Goal: Find specific page/section: Find specific page/section

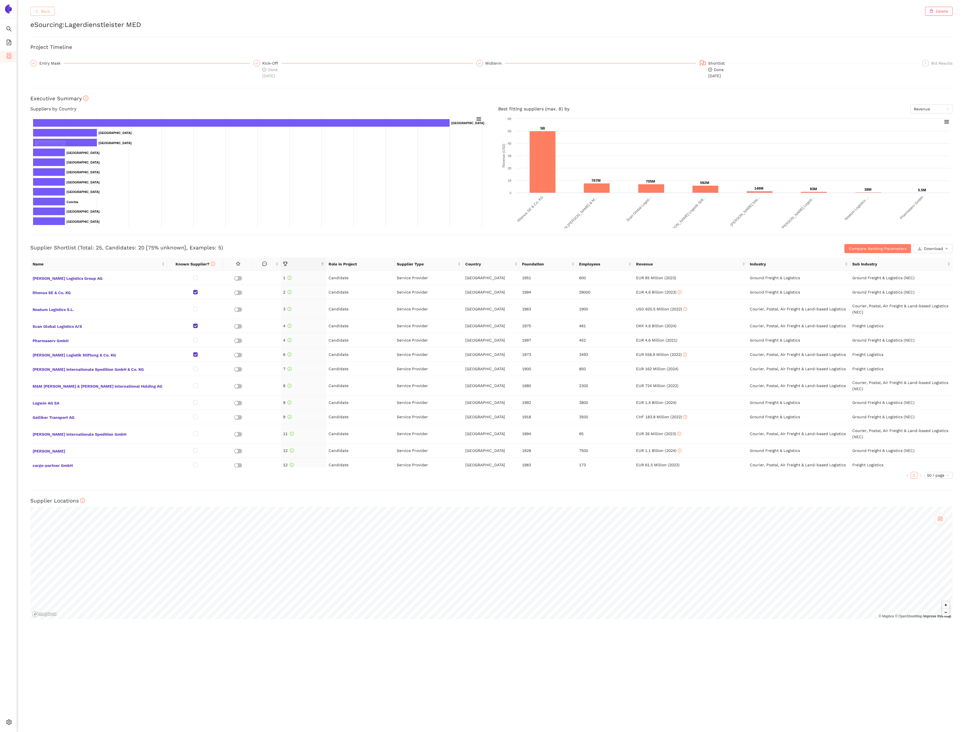
click at [49, 12] on span "Back" at bounding box center [45, 11] width 9 height 6
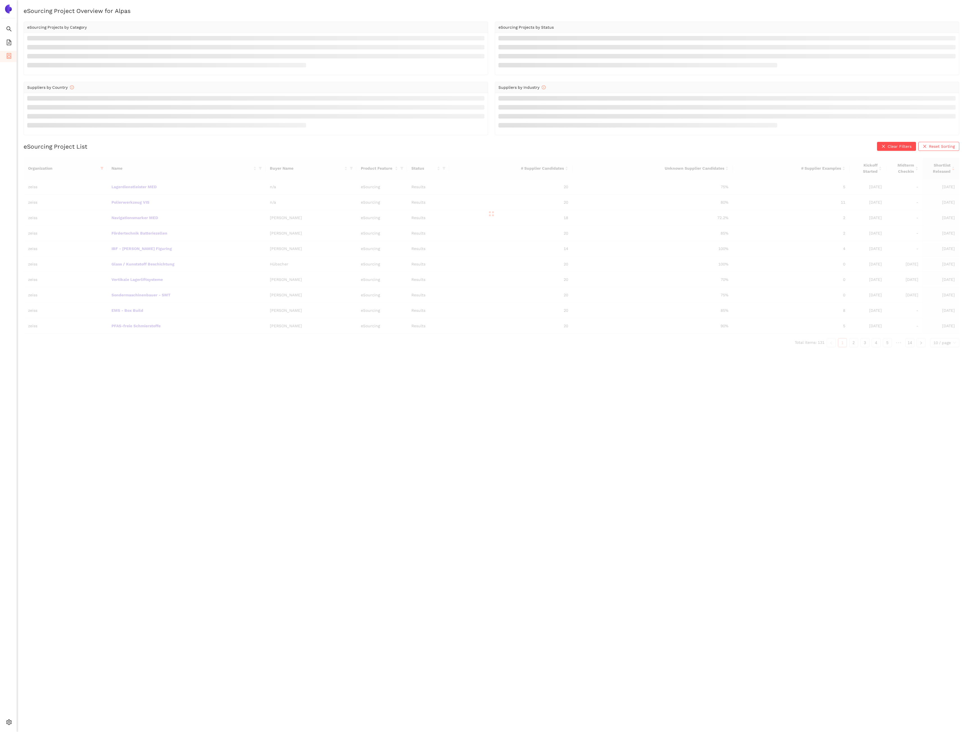
click at [100, 172] on div at bounding box center [492, 214] width 936 height 112
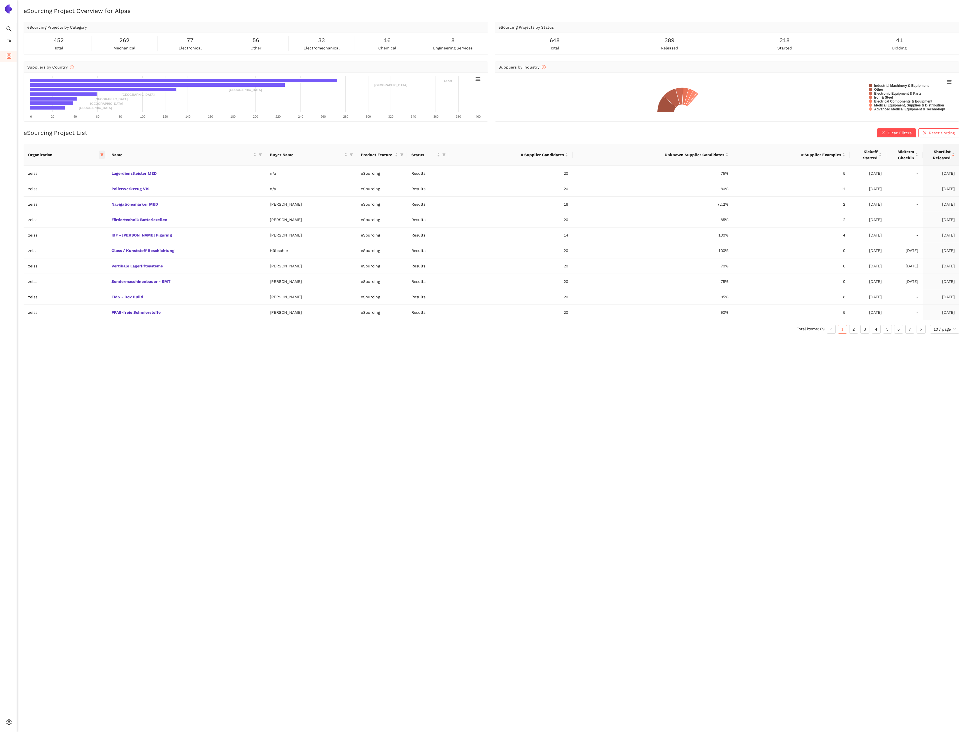
click at [102, 159] on span at bounding box center [102, 155] width 6 height 8
click at [65, 254] on button "Reset" at bounding box center [57, 255] width 15 height 7
checkbox input "false"
click at [64, 245] on span "avl-list" at bounding box center [63, 243] width 15 height 4
checkbox input "true"
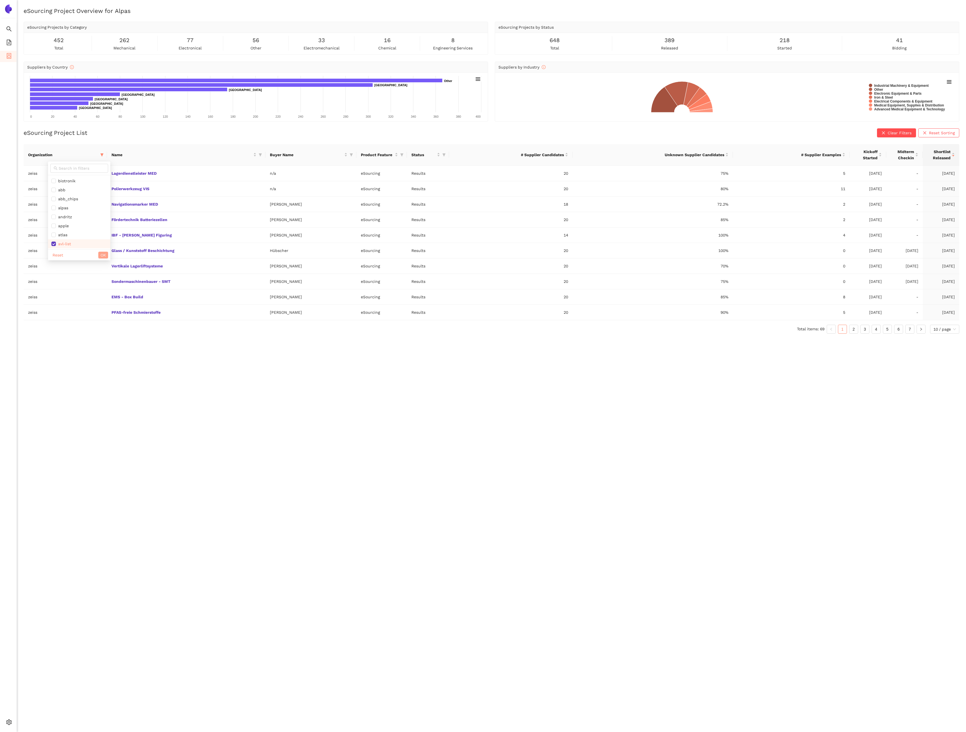
click at [101, 254] on span "OK" at bounding box center [103, 255] width 5 height 6
click at [15, 720] on span "Settings" at bounding box center [22, 722] width 15 height 11
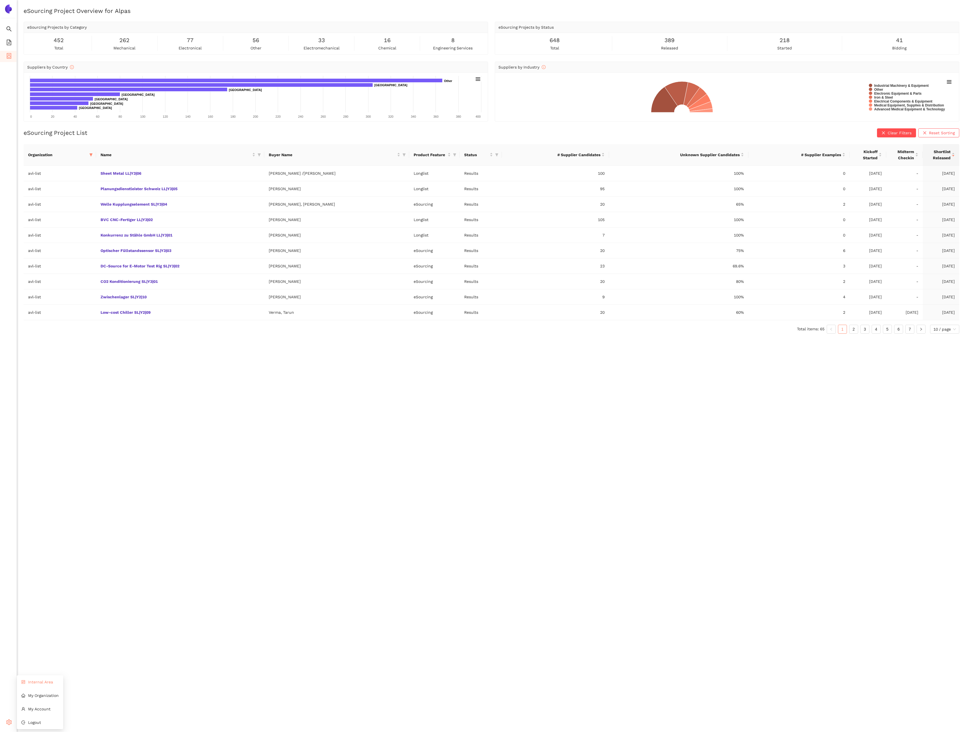
click at [42, 685] on li "Internal Area" at bounding box center [40, 681] width 46 height 11
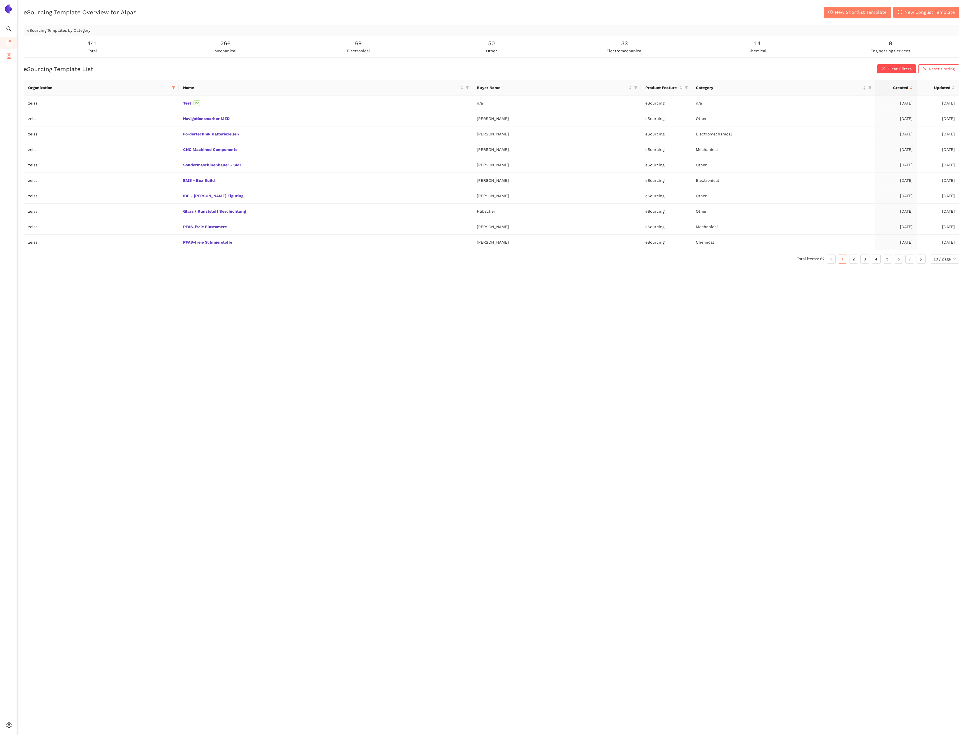
click at [7, 53] on icon "container" at bounding box center [9, 56] width 4 height 6
